Goal: Communication & Community: Participate in discussion

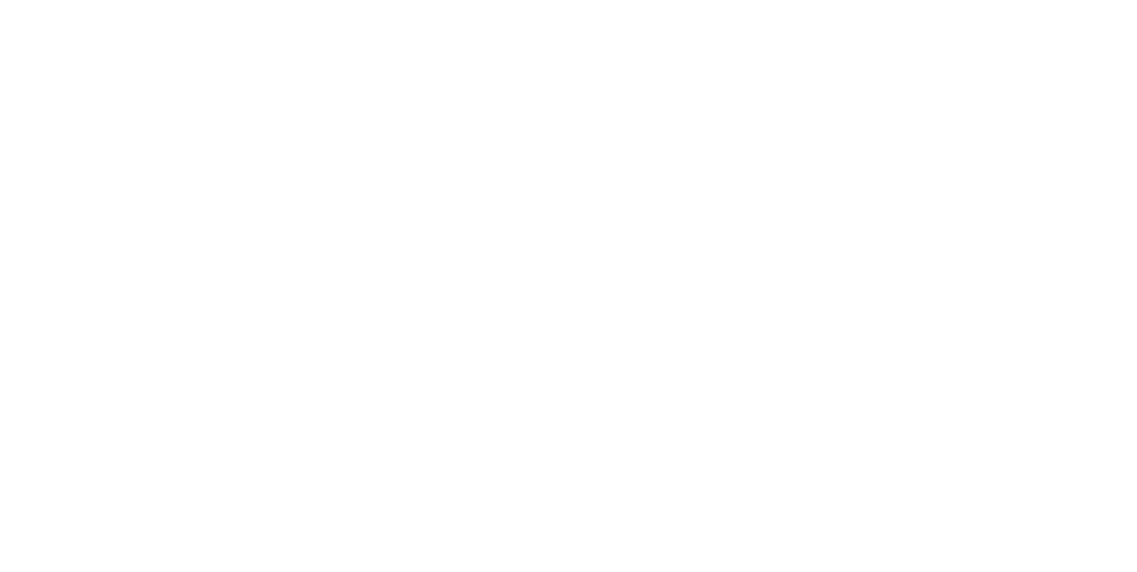
scroll to position [396, 0]
click at [235, 169] on button "Collaborate" at bounding box center [151, 155] width 169 height 44
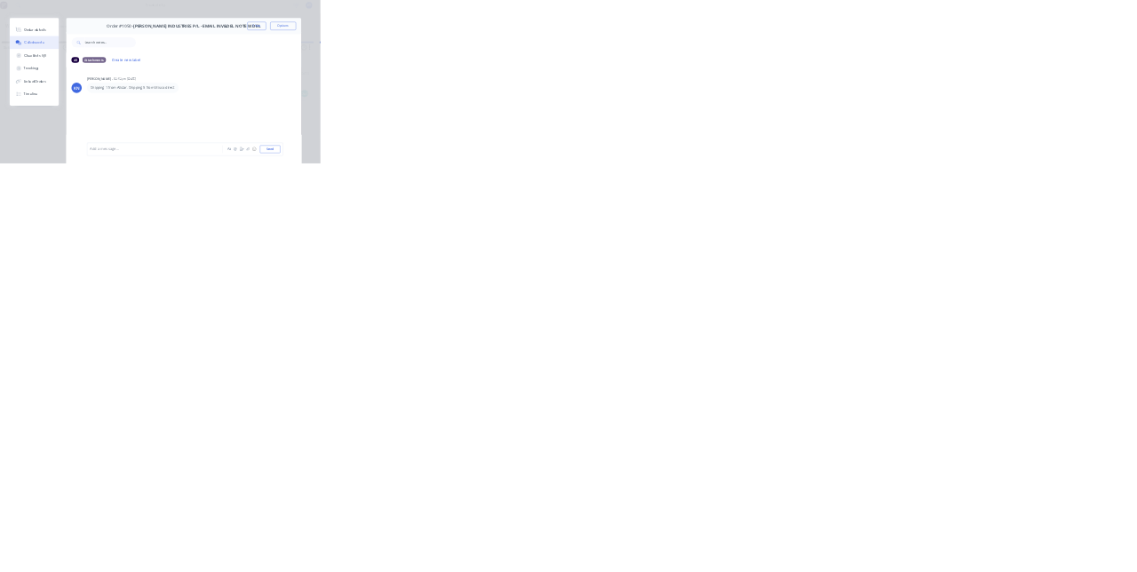
scroll to position [0, 0]
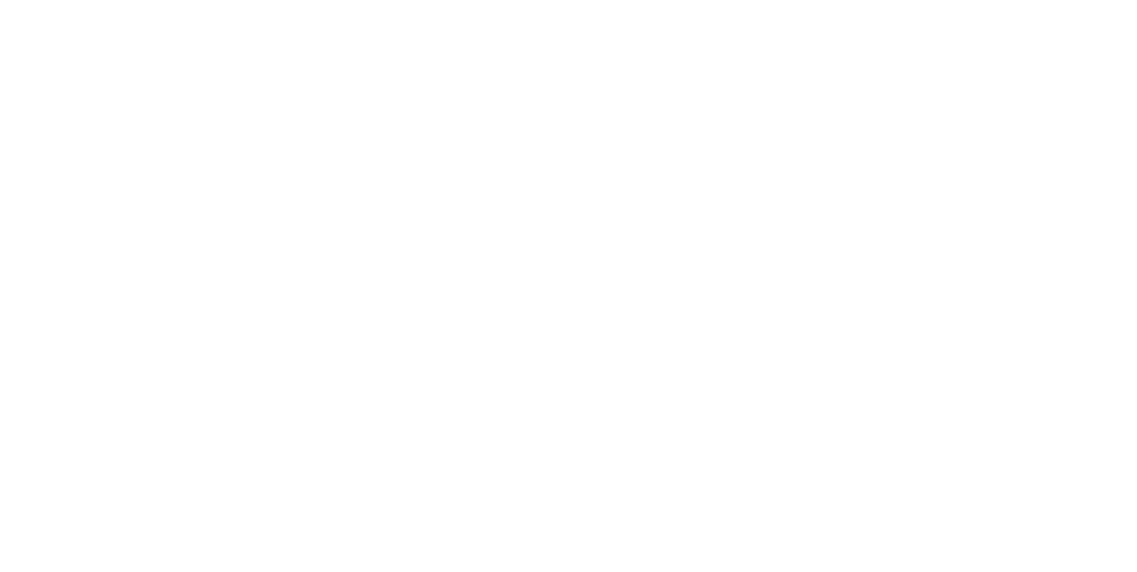
click at [194, 195] on div "Checklists 0/0" at bounding box center [154, 200] width 78 height 16
click at [191, 110] on div "Order details" at bounding box center [153, 111] width 76 height 16
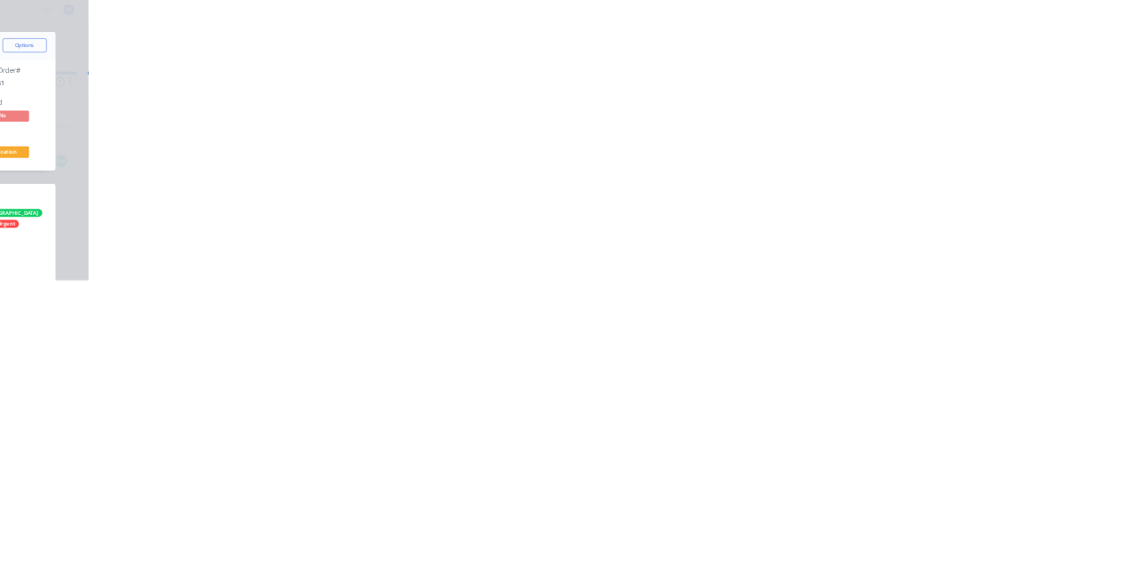
click at [186, 159] on div "Collaborate" at bounding box center [150, 155] width 70 height 16
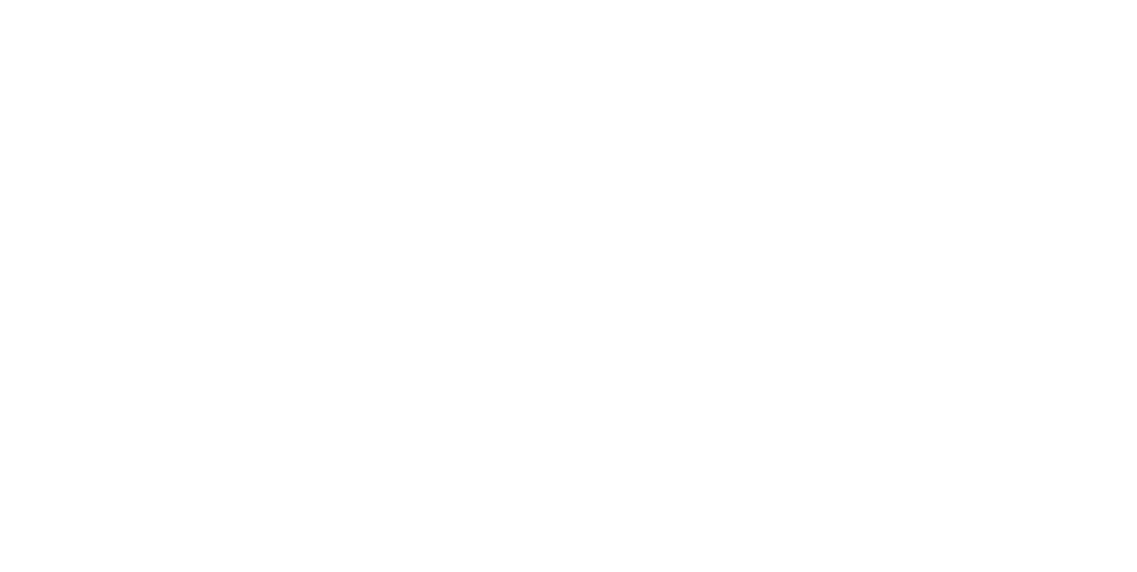
click at [800, 532] on div at bounding box center [572, 522] width 456 height 19
click at [641, 531] on span "247 x 125 x 60 high 170 kg" at bounding box center [562, 522] width 155 height 17
click at [800, 532] on div "@[GEOGRAPHIC_DATA] 247 x 125 x 60cm high 170 kg" at bounding box center [572, 522] width 456 height 19
click at [999, 536] on button "Send" at bounding box center [964, 522] width 70 height 27
click at [951, 101] on button "Close" at bounding box center [918, 98] width 65 height 28
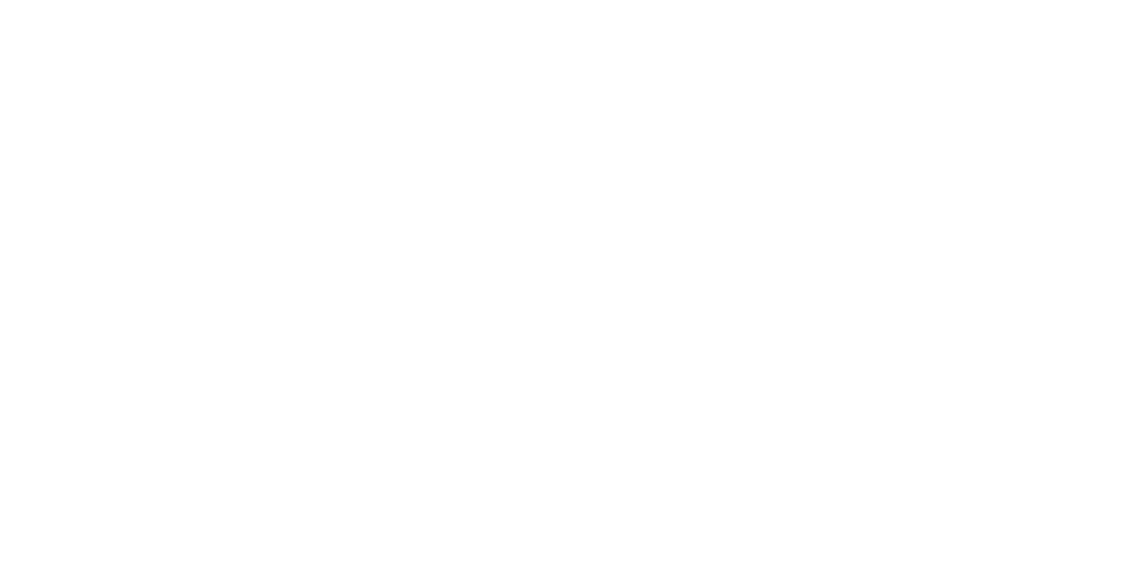
scroll to position [330, 0]
